Goal: Transaction & Acquisition: Book appointment/travel/reservation

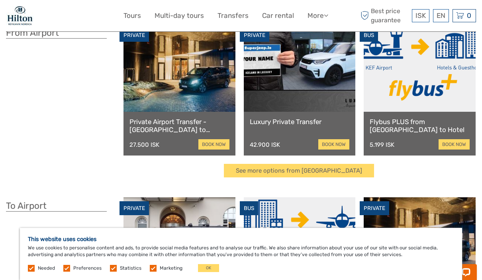
scroll to position [52, 0]
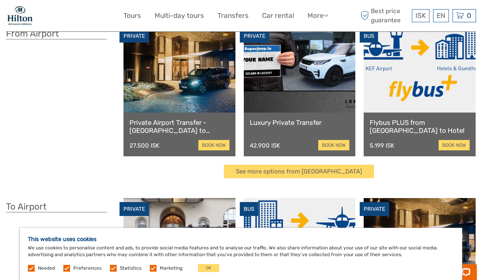
click at [214, 145] on link "book now" at bounding box center [213, 145] width 31 height 10
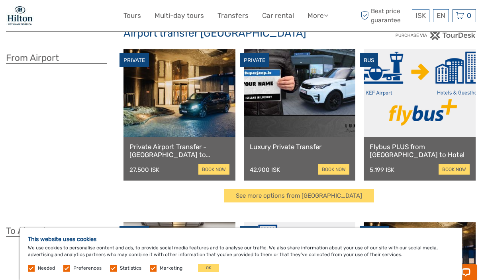
scroll to position [28, 0]
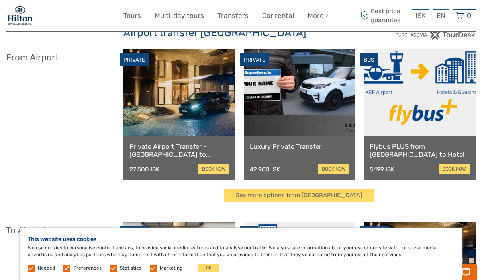
click at [450, 167] on link "book now" at bounding box center [454, 169] width 31 height 10
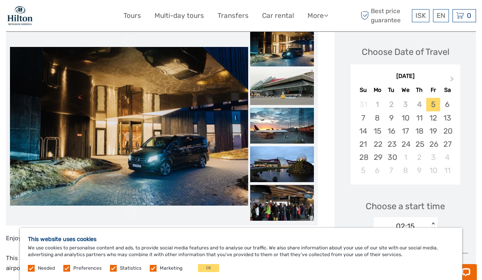
scroll to position [104, 0]
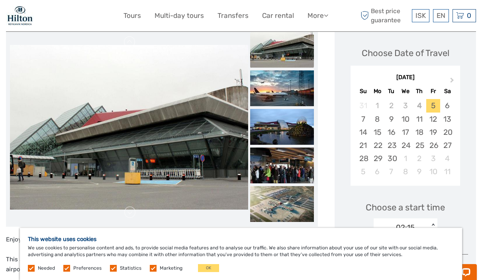
click at [363, 132] on div "14" at bounding box center [363, 132] width 14 height 13
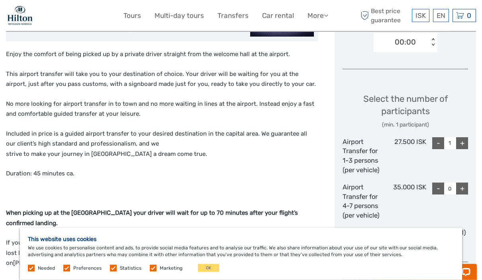
scroll to position [276, 0]
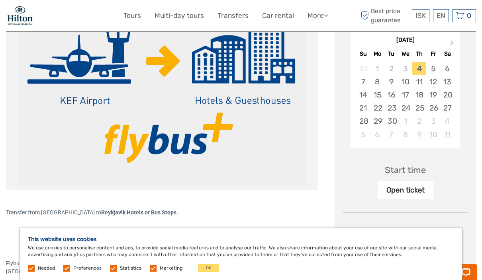
scroll to position [141, 0]
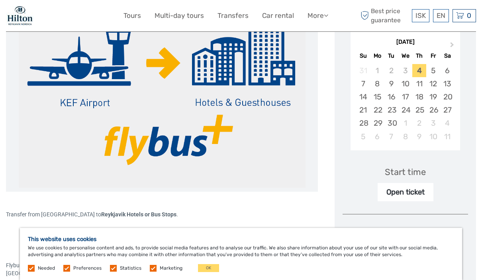
click at [364, 97] on div "14" at bounding box center [363, 96] width 14 height 13
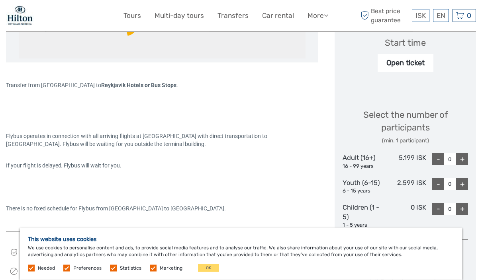
scroll to position [271, 0]
click at [464, 154] on div "+" at bounding box center [462, 159] width 12 height 12
type input "1"
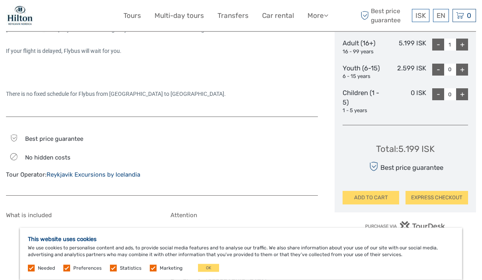
scroll to position [386, 0]
click at [444, 191] on button "EXPRESS CHECKOUT" at bounding box center [437, 198] width 63 height 14
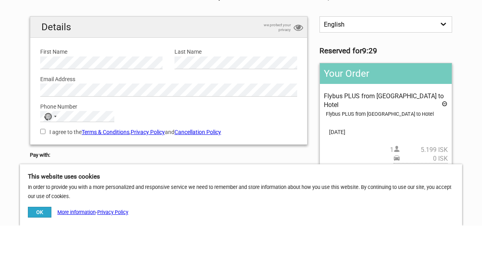
click at [56, 166] on div "No country selected" at bounding box center [50, 171] width 18 height 10
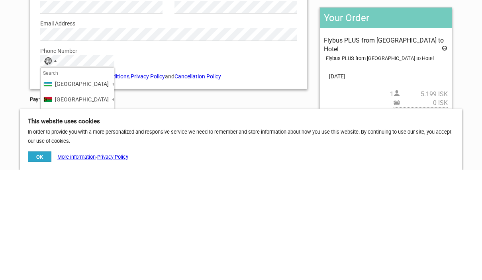
scroll to position [3705, 0]
click at [78, 155] on span "United States" at bounding box center [82, 159] width 54 height 9
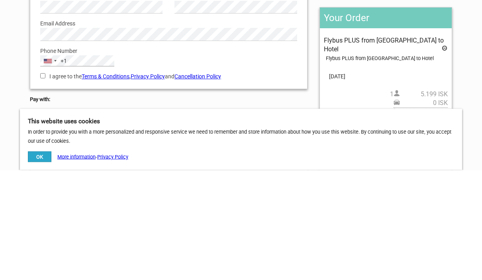
click at [43, 182] on label "I agree to the Terms & Conditions , Privacy Policy and Cancellation Policy" at bounding box center [168, 186] width 257 height 9
click at [43, 184] on input "I agree to the Terms & Conditions , Privacy Policy and Cancellation Policy" at bounding box center [42, 186] width 5 height 5
checkbox input "true"
